Goal: Task Accomplishment & Management: Manage account settings

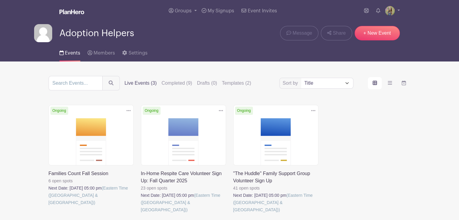
click at [141, 214] on link at bounding box center [141, 214] width 0 height 0
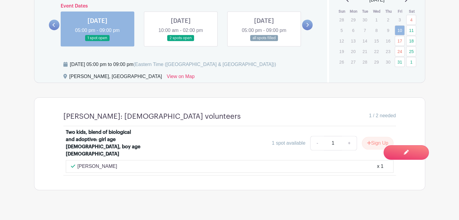
scroll to position [382, 0]
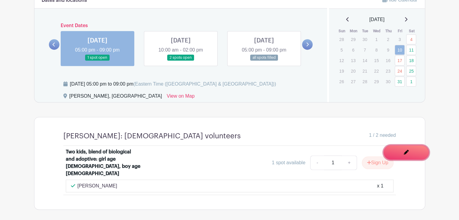
click at [0, 0] on span "Switch to Edit Mode" at bounding box center [0, 0] width 0 height 0
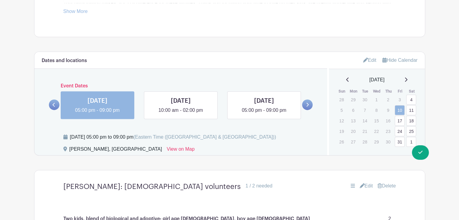
scroll to position [366, 0]
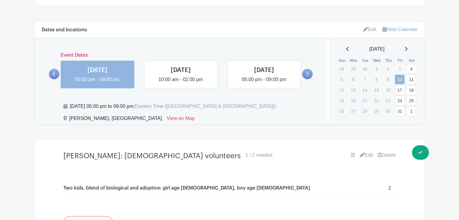
click at [365, 29] on link "Edit" at bounding box center [369, 29] width 13 height 10
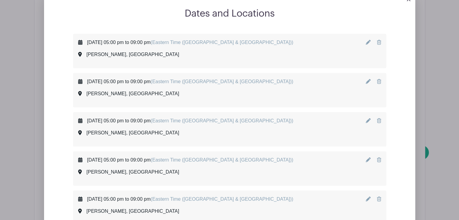
scroll to position [426, 0]
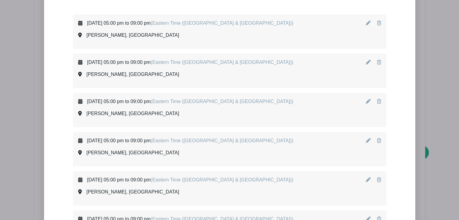
click at [369, 103] on icon at bounding box center [368, 101] width 5 height 5
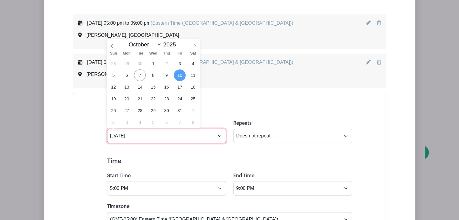
click at [220, 136] on input "[DATE]" at bounding box center [166, 136] width 119 height 14
click at [194, 45] on icon at bounding box center [195, 46] width 4 height 4
select select "10"
click at [191, 84] on span "15" at bounding box center [193, 87] width 12 height 12
type input "[DATE]"
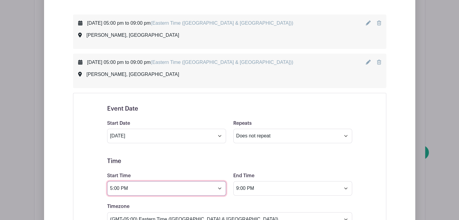
click at [169, 193] on input "5:00 PM" at bounding box center [166, 188] width 119 height 14
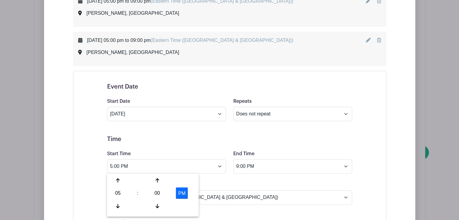
click at [119, 190] on div "05" at bounding box center [118, 193] width 20 height 11
click at [163, 201] on div "10" at bounding box center [163, 205] width 20 height 11
click at [187, 190] on button "PM" at bounding box center [182, 193] width 12 height 11
type input "10:00 AM"
click at [261, 171] on input "9:00 PM" at bounding box center [292, 166] width 119 height 14
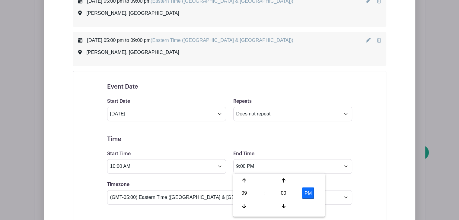
click at [246, 195] on div "09" at bounding box center [245, 193] width 20 height 11
click at [290, 180] on div "02" at bounding box center [289, 180] width 20 height 11
type input "2:00 PM"
click at [224, 141] on h5 "Time" at bounding box center [229, 139] width 245 height 7
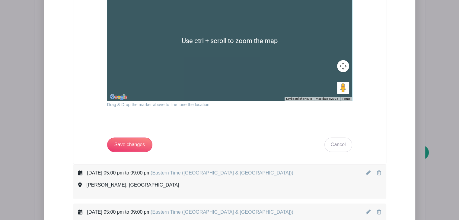
scroll to position [859, 0]
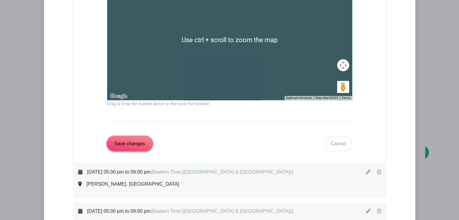
click at [138, 137] on input "Save changes" at bounding box center [129, 144] width 45 height 14
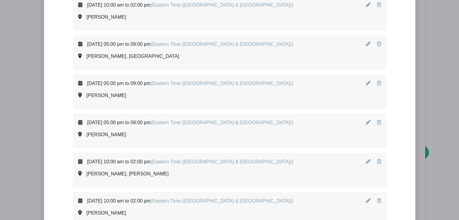
scroll to position [1153, 0]
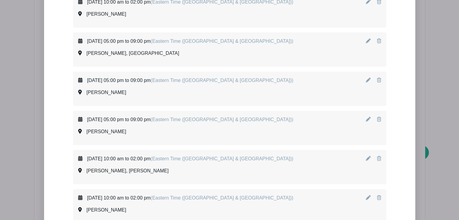
click at [368, 118] on icon at bounding box center [368, 119] width 5 height 5
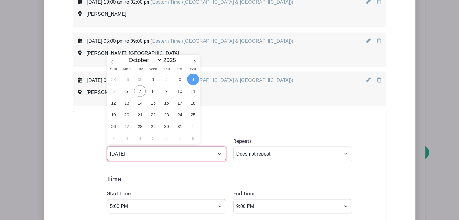
click at [215, 154] on input "[DATE]" at bounding box center [166, 154] width 119 height 14
click at [193, 60] on icon at bounding box center [195, 62] width 4 height 4
select select "10"
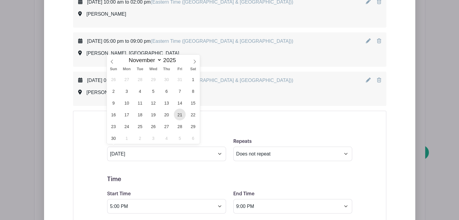
click at [177, 115] on span "21" at bounding box center [180, 115] width 12 height 12
type input "[DATE]"
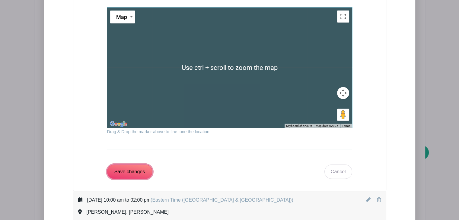
click at [136, 165] on input "Save changes" at bounding box center [129, 172] width 45 height 14
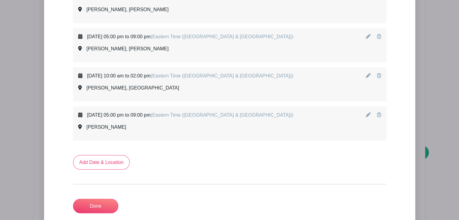
scroll to position [1596, 0]
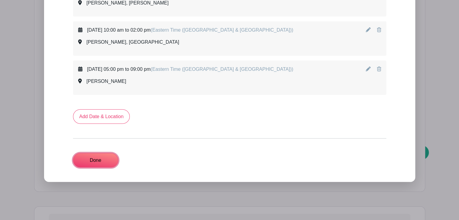
click at [98, 153] on link "Done" at bounding box center [95, 160] width 45 height 14
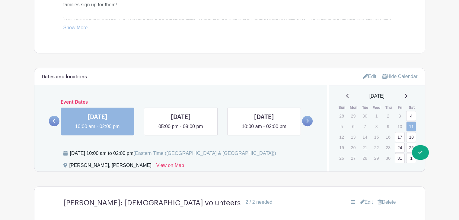
scroll to position [312, 0]
